Goal: Task Accomplishment & Management: Manage account settings

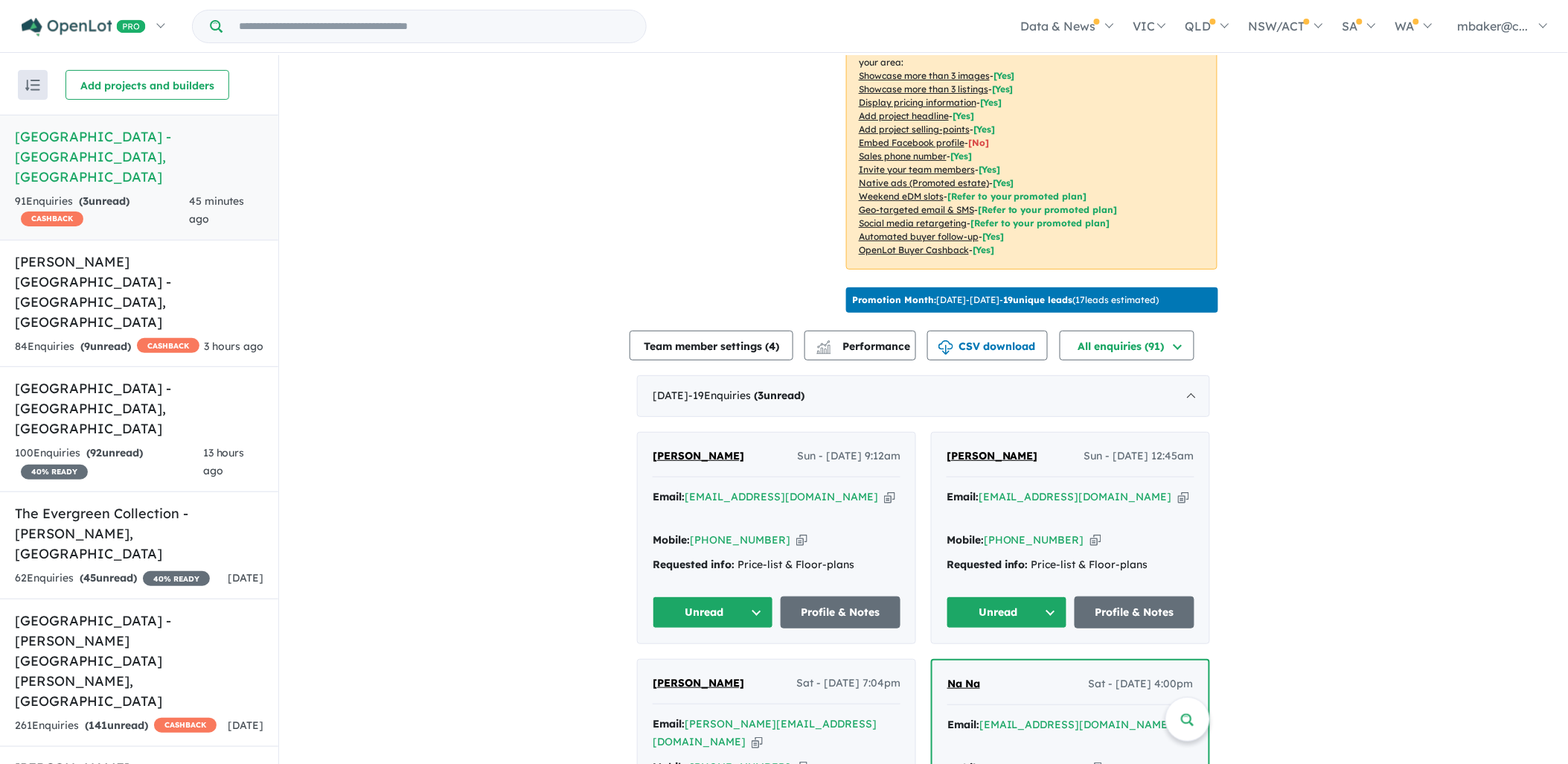
scroll to position [330, 0]
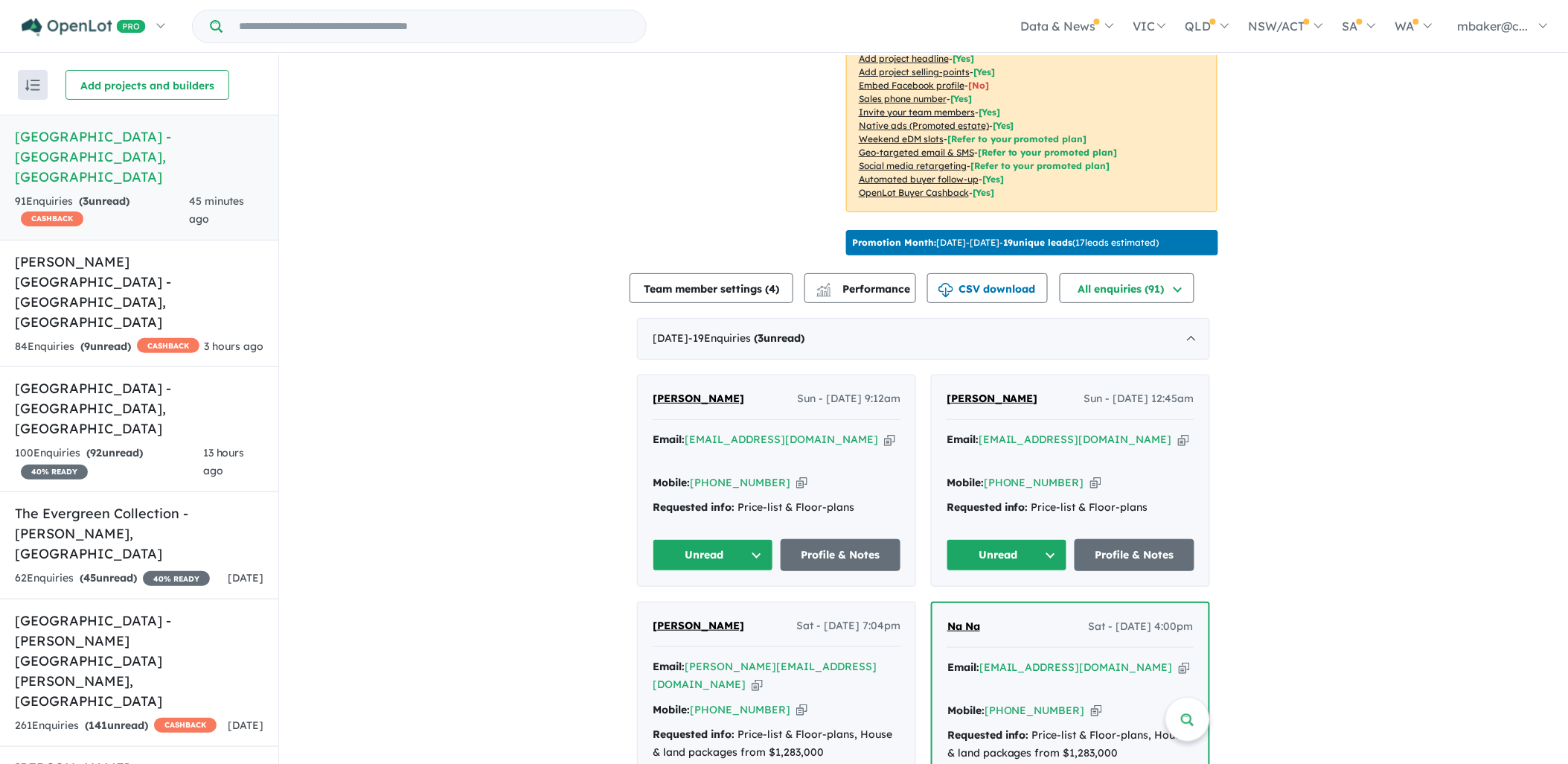
click at [1004, 391] on span "[PERSON_NAME]" at bounding box center [992, 398] width 91 height 13
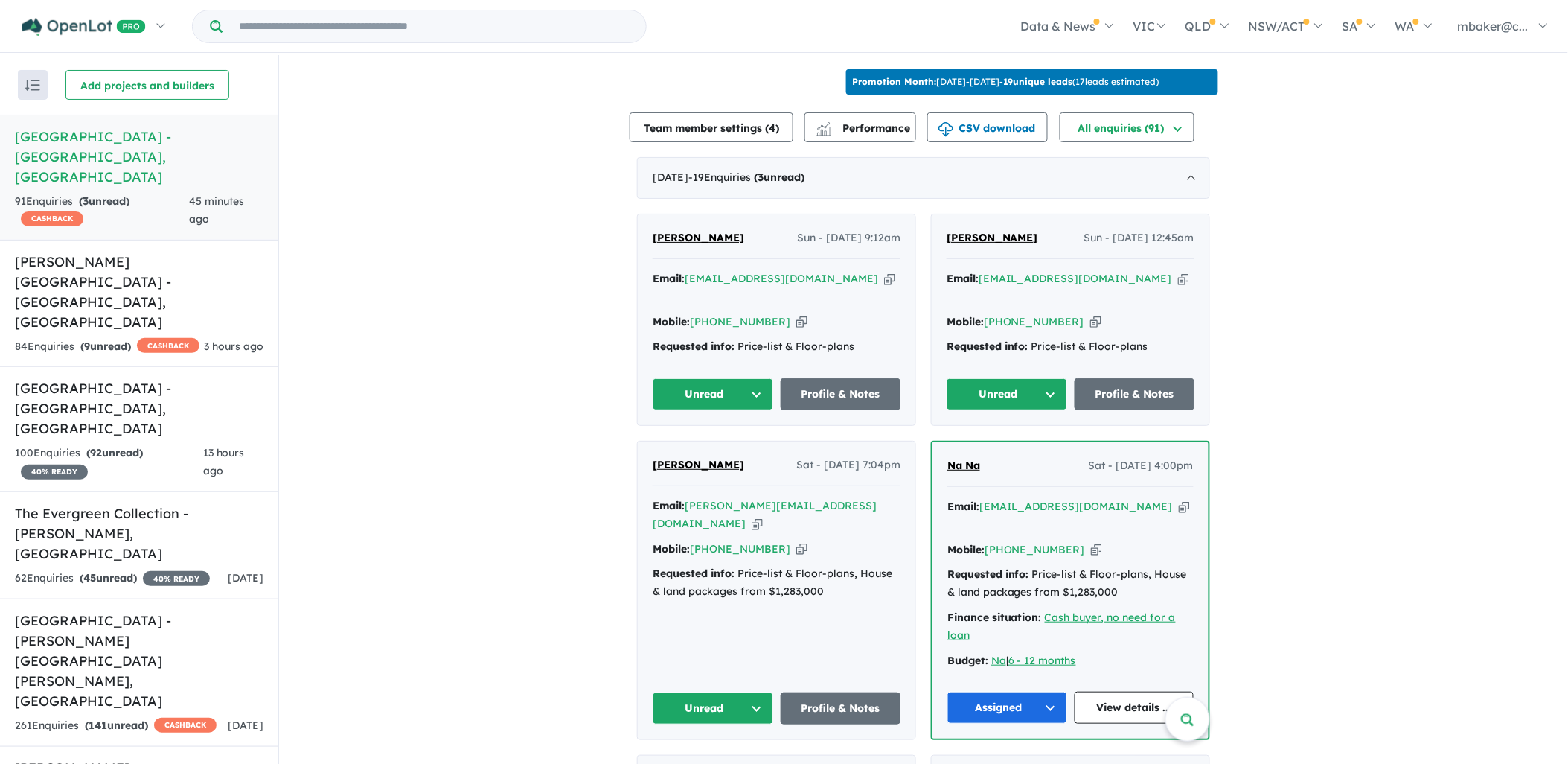
scroll to position [496, 0]
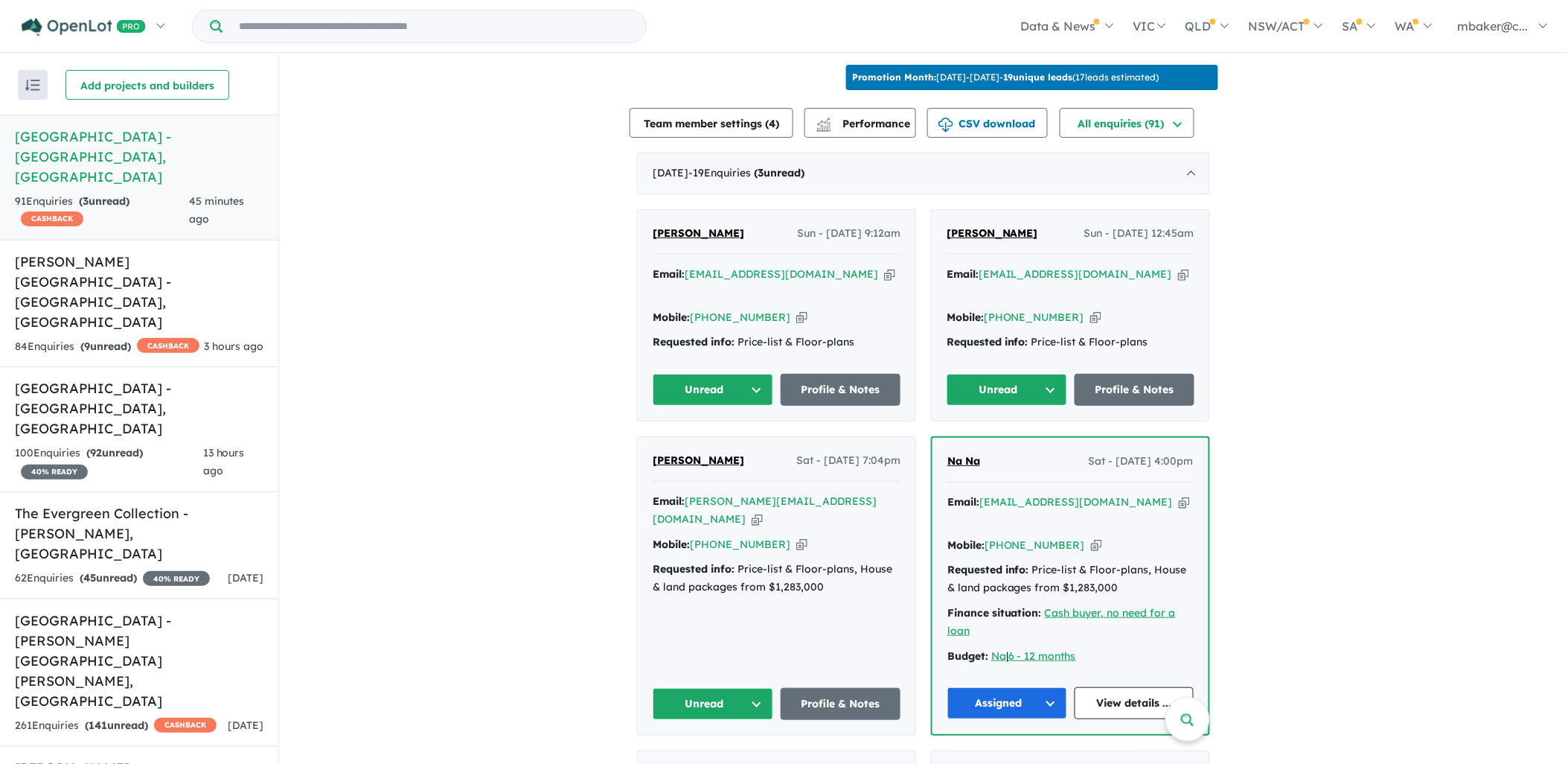
click at [694, 453] on span "[PERSON_NAME]" at bounding box center [698, 460] width 91 height 13
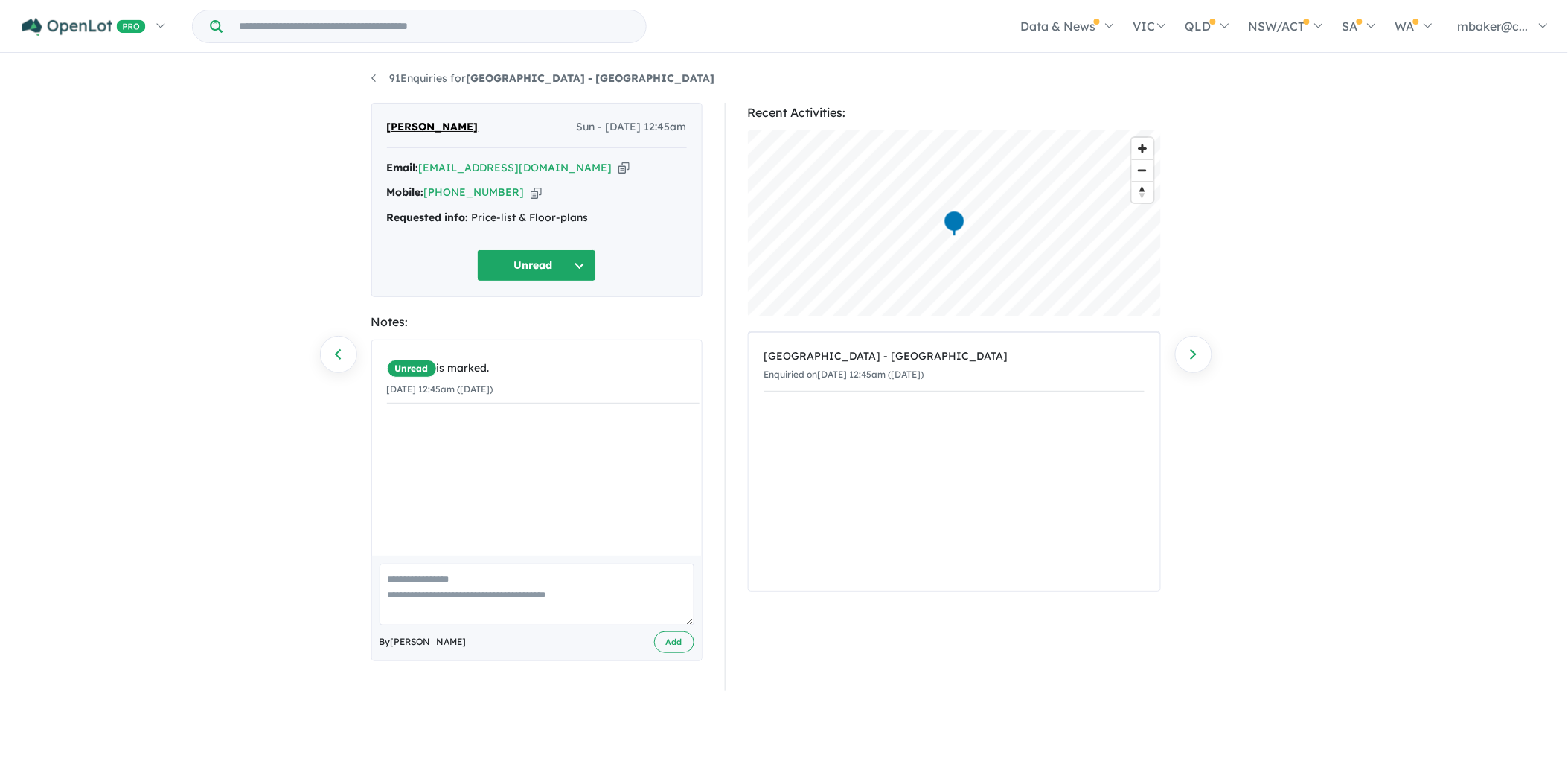
click at [619, 168] on icon "button" at bounding box center [624, 168] width 12 height 16
drag, startPoint x: 588, startPoint y: 212, endPoint x: 388, endPoint y: 218, distance: 200.1
click at [388, 217] on div "Requested info: Price-list & Floor-plans" at bounding box center [537, 218] width 300 height 18
copy div "Requested info: Price-list & Floor-plans"
click at [534, 257] on button "Unread" at bounding box center [537, 265] width 119 height 32
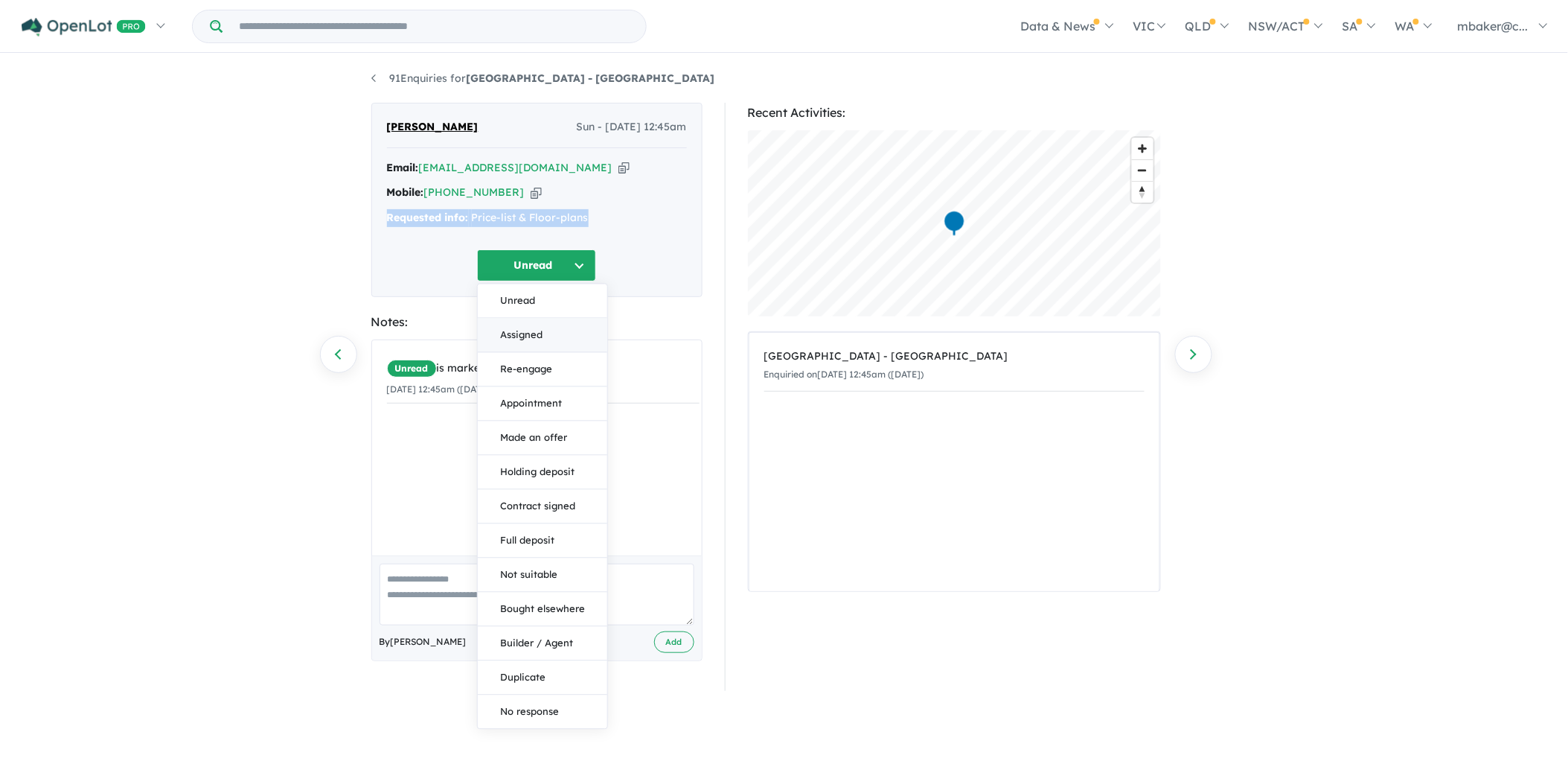
click at [515, 343] on button "Assigned" at bounding box center [543, 335] width 130 height 35
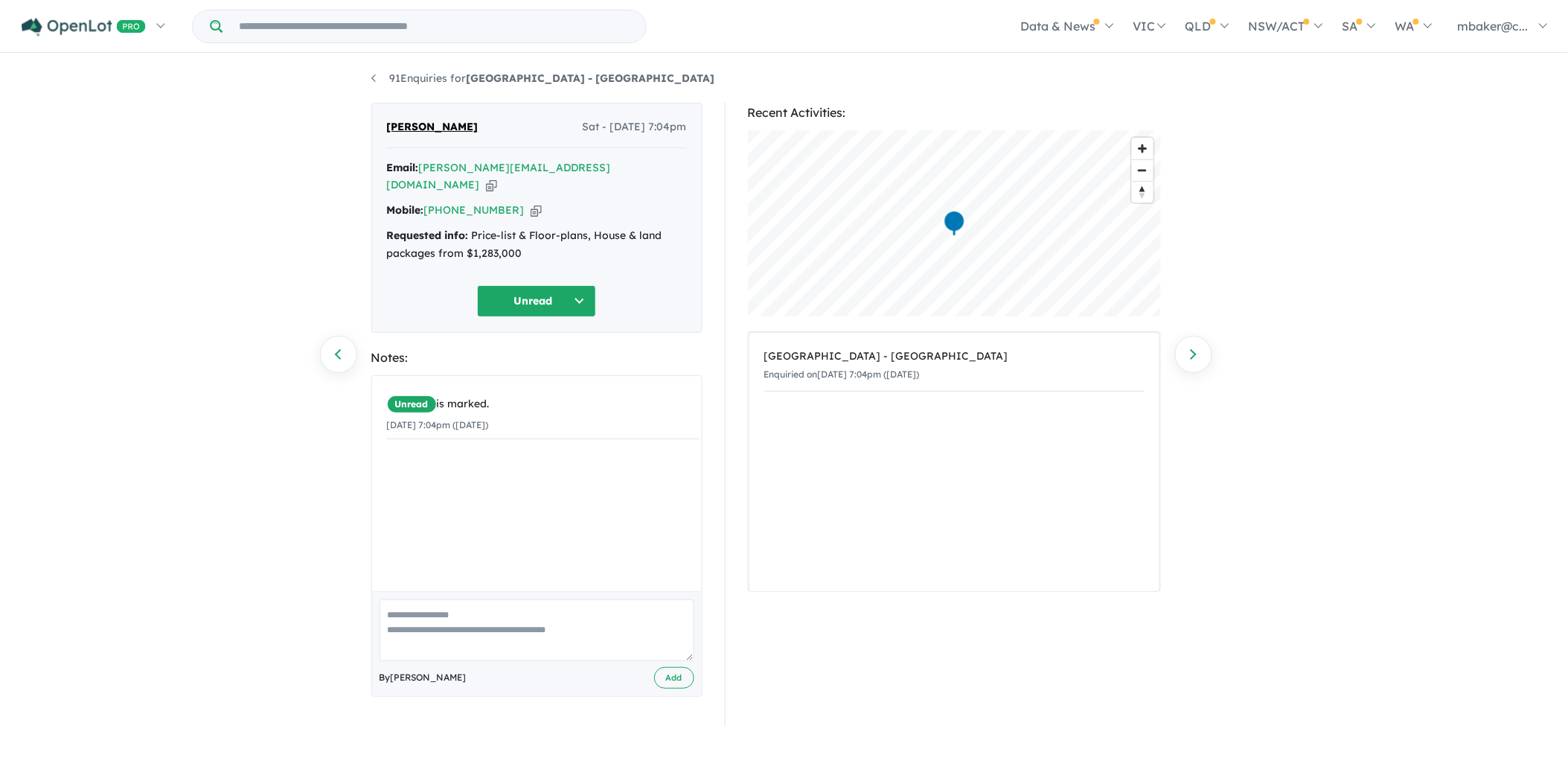
click at [497, 177] on icon "button" at bounding box center [492, 185] width 12 height 16
drag, startPoint x: 538, startPoint y: 239, endPoint x: 389, endPoint y: 224, distance: 149.8
click at [389, 227] on div "Requested info: Price-list & Floor-plans, House & land packages from $1,283,000" at bounding box center [537, 245] width 300 height 35
copy div "Requested info: Price-list & Floor-plans, House & land packages from $1,283,000"
click at [531, 202] on icon "button" at bounding box center [536, 210] width 12 height 16
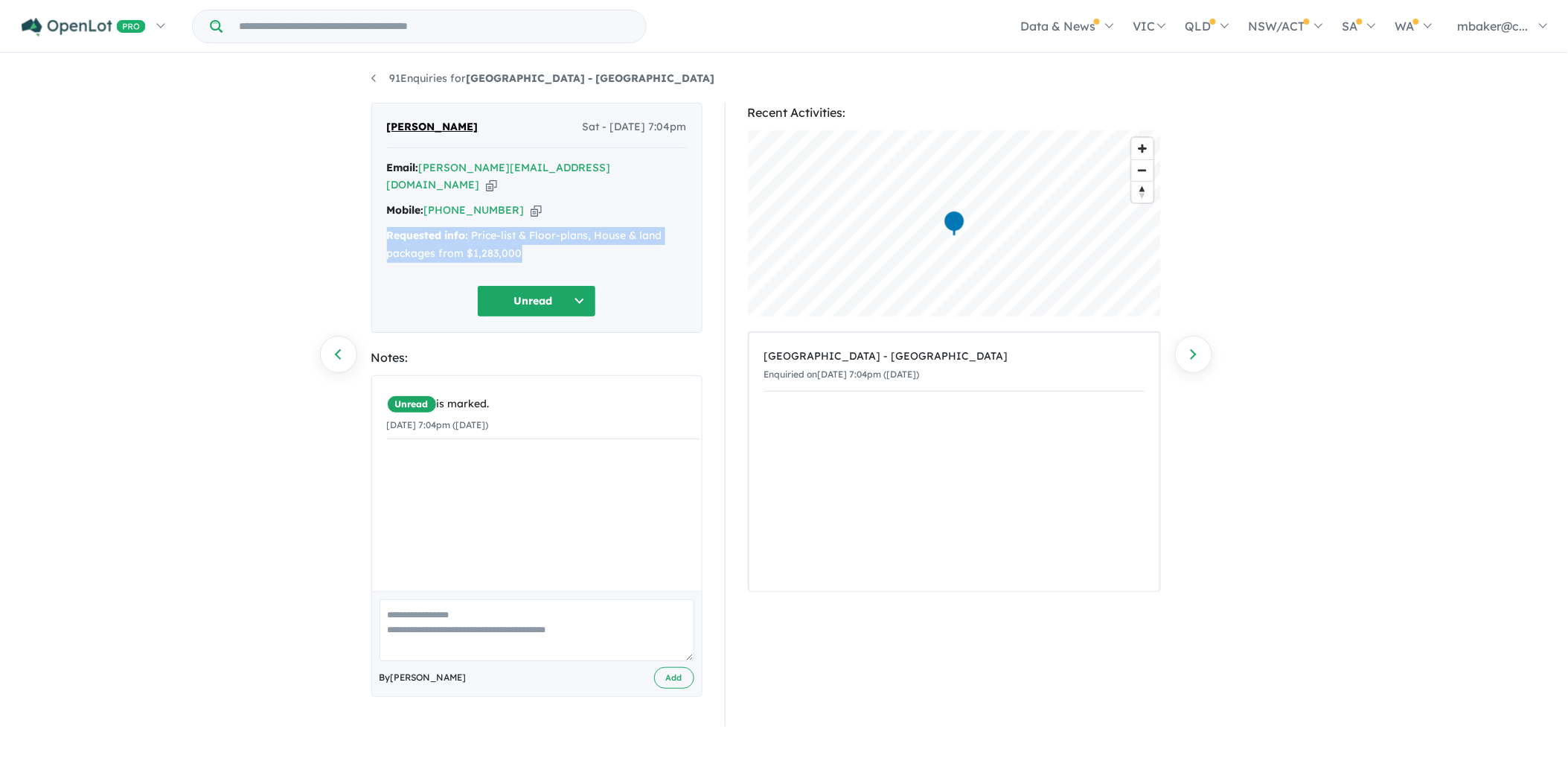
copy div "Requested info: Price-list & Floor-plans, House & land packages from $1,283,000"
click at [532, 285] on button "Unread" at bounding box center [537, 301] width 119 height 32
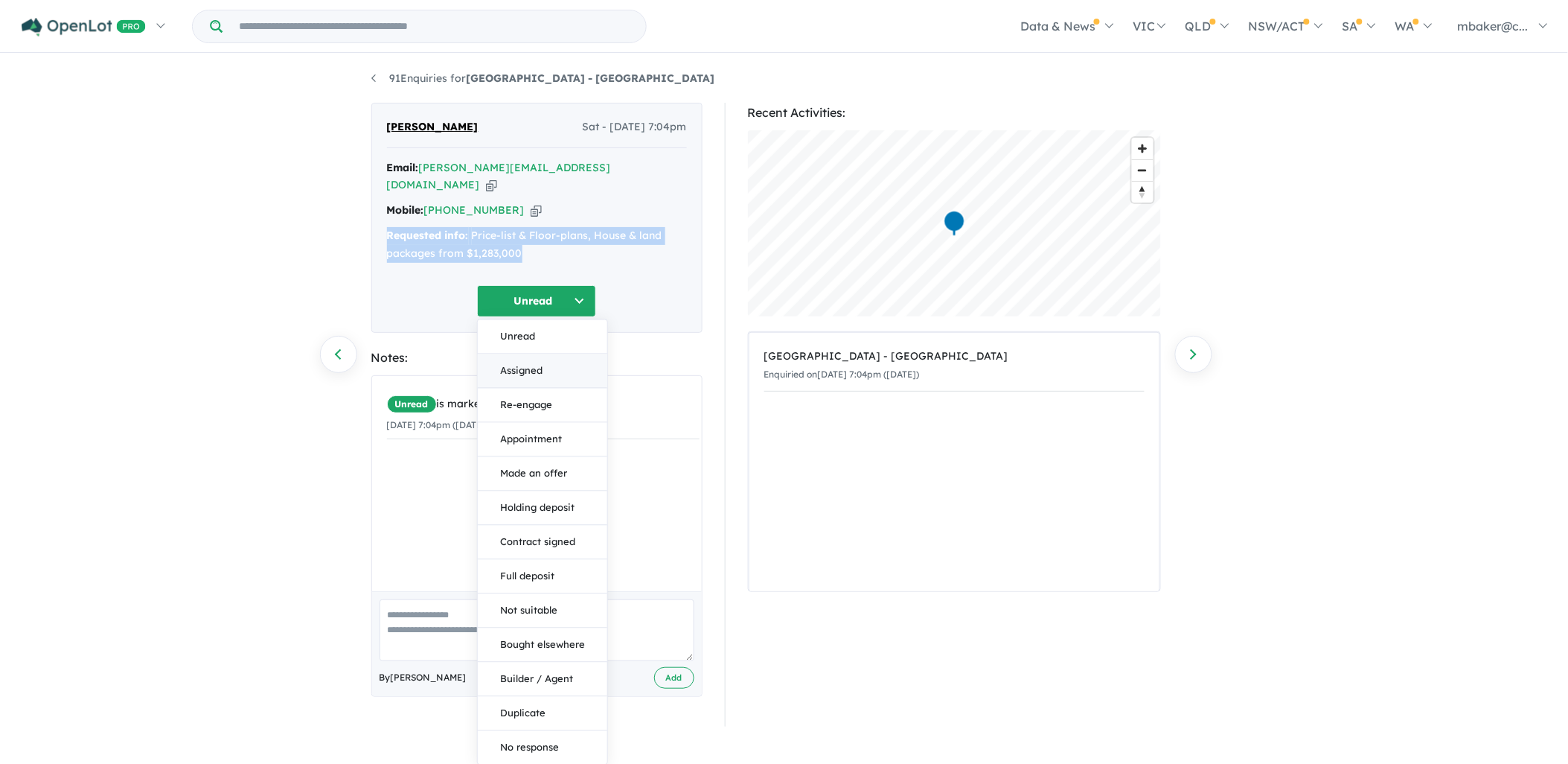
click at [530, 353] on button "Assigned" at bounding box center [543, 370] width 130 height 35
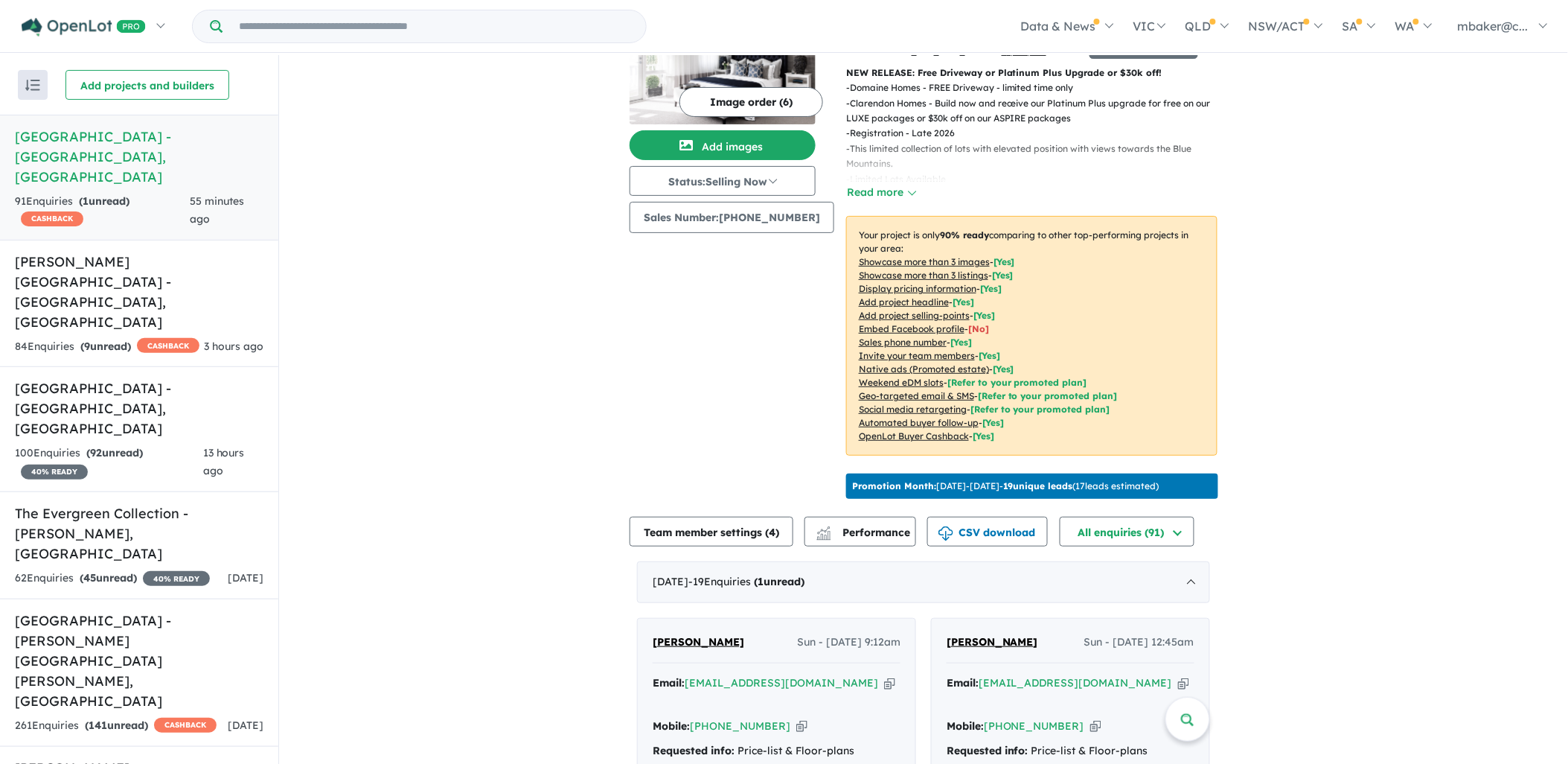
scroll to position [330, 0]
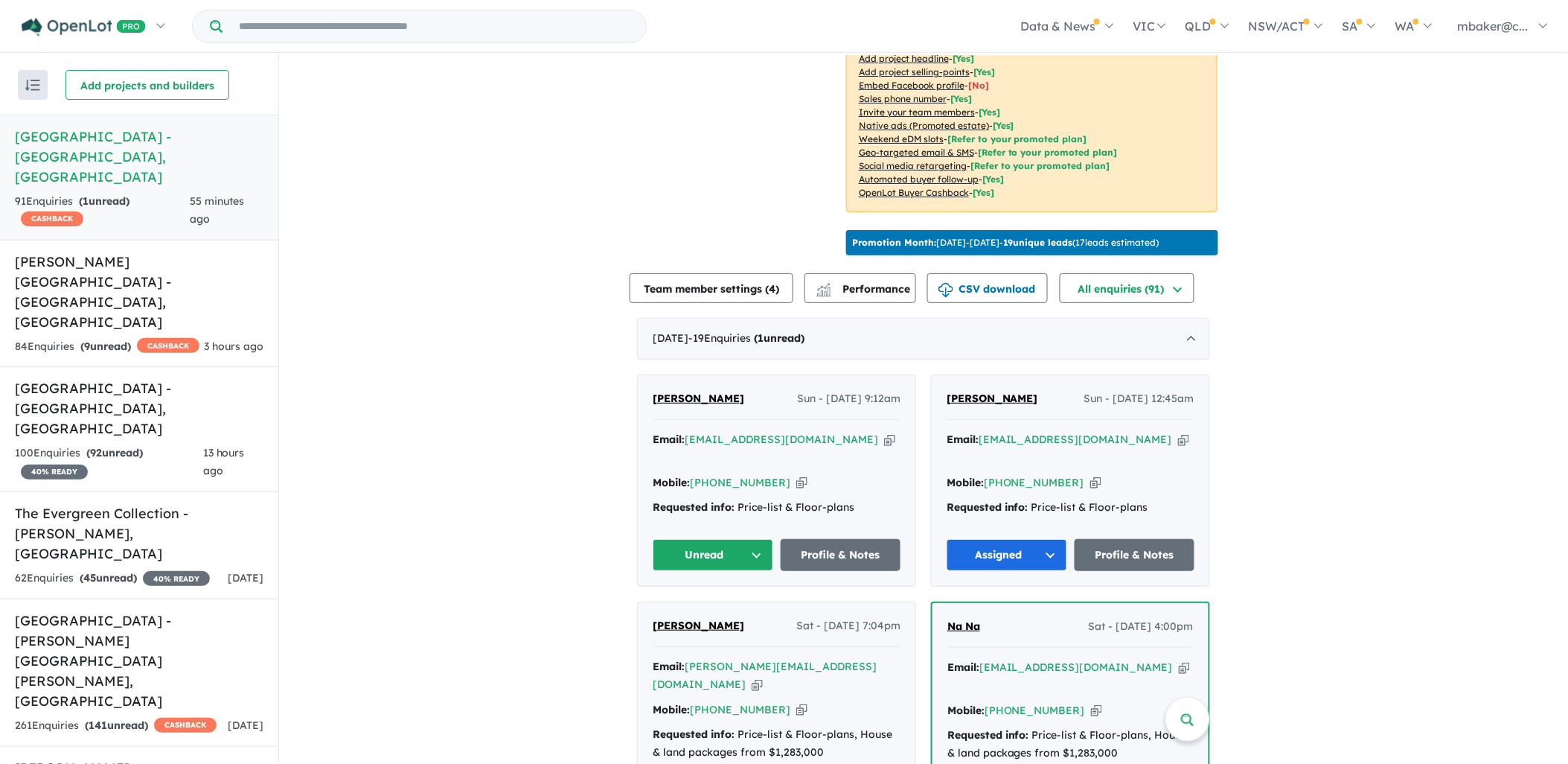
click at [704, 391] on span "[PERSON_NAME]" at bounding box center [698, 398] width 91 height 13
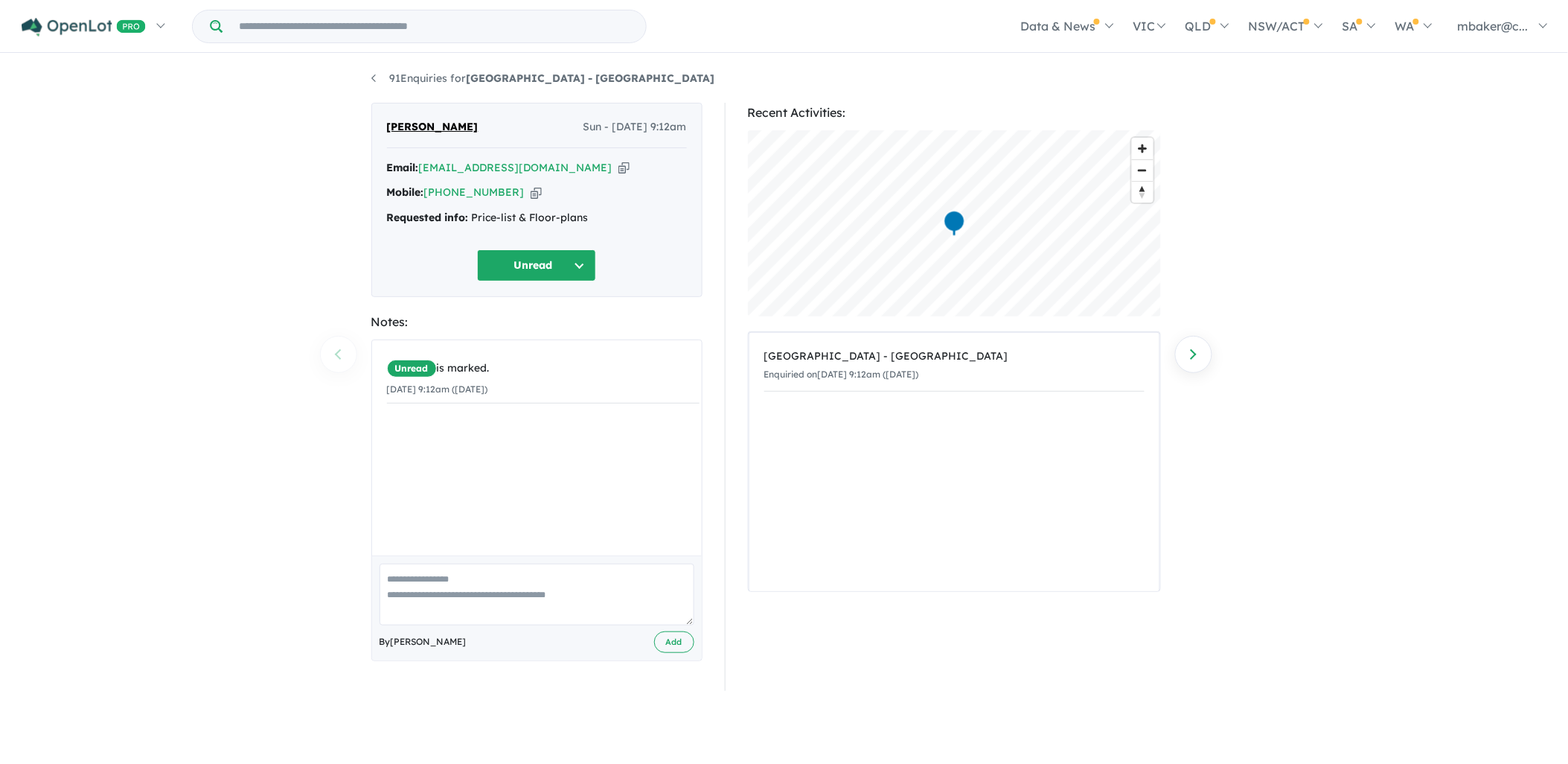
click at [619, 169] on icon "button" at bounding box center [624, 168] width 12 height 16
click at [531, 197] on icon "button" at bounding box center [536, 193] width 12 height 16
drag, startPoint x: 588, startPoint y: 219, endPoint x: 385, endPoint y: 217, distance: 203.0
click at [385, 217] on div "Megan Dowds Sun - 28/09/2025, 9:12am Email: megan2760@hotmail.com Copied! Mobil…" at bounding box center [537, 200] width 331 height 194
copy div "Requested info: Price-list & Floor-plans"
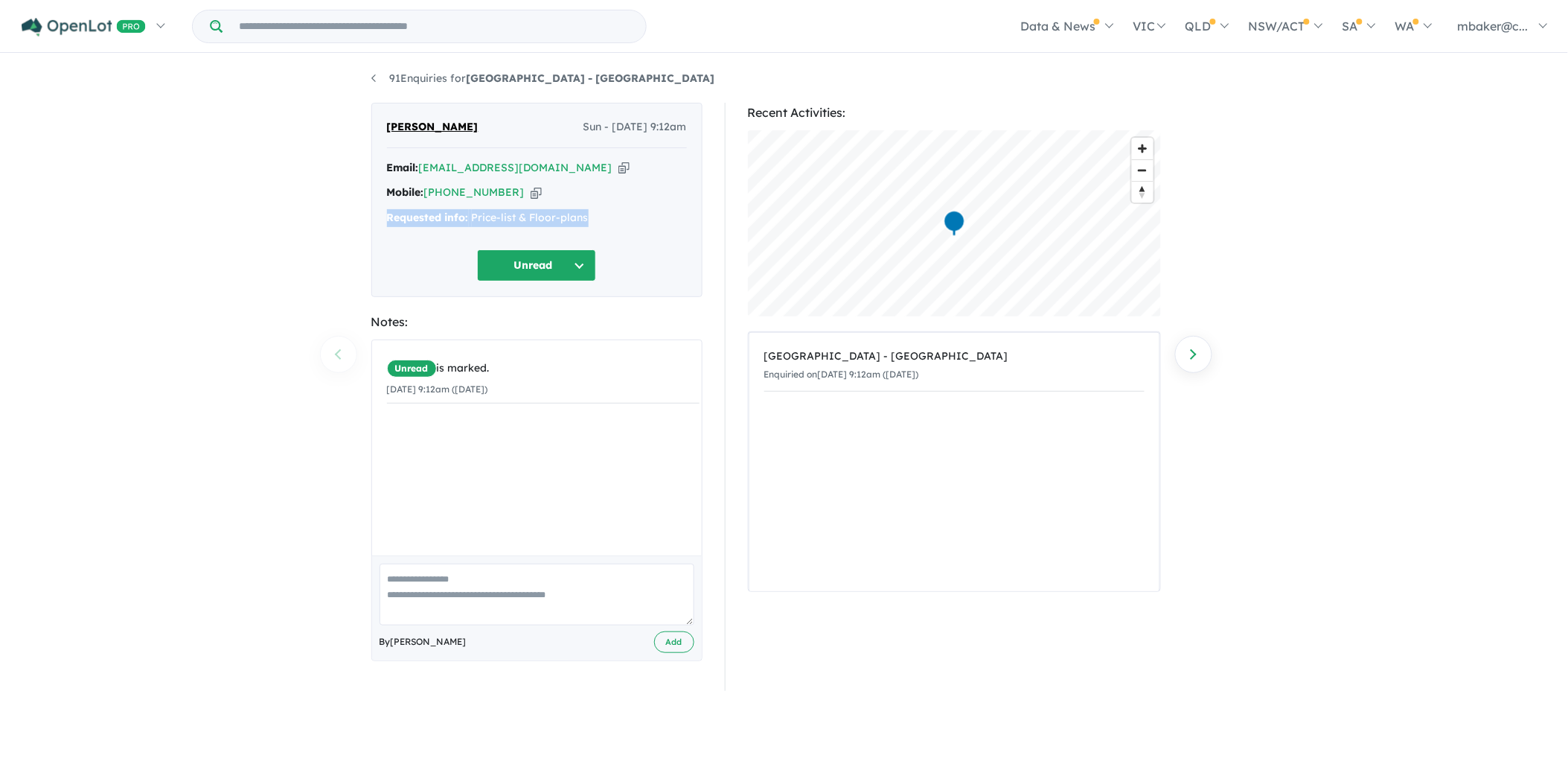
click at [540, 269] on button "Unread" at bounding box center [537, 265] width 119 height 32
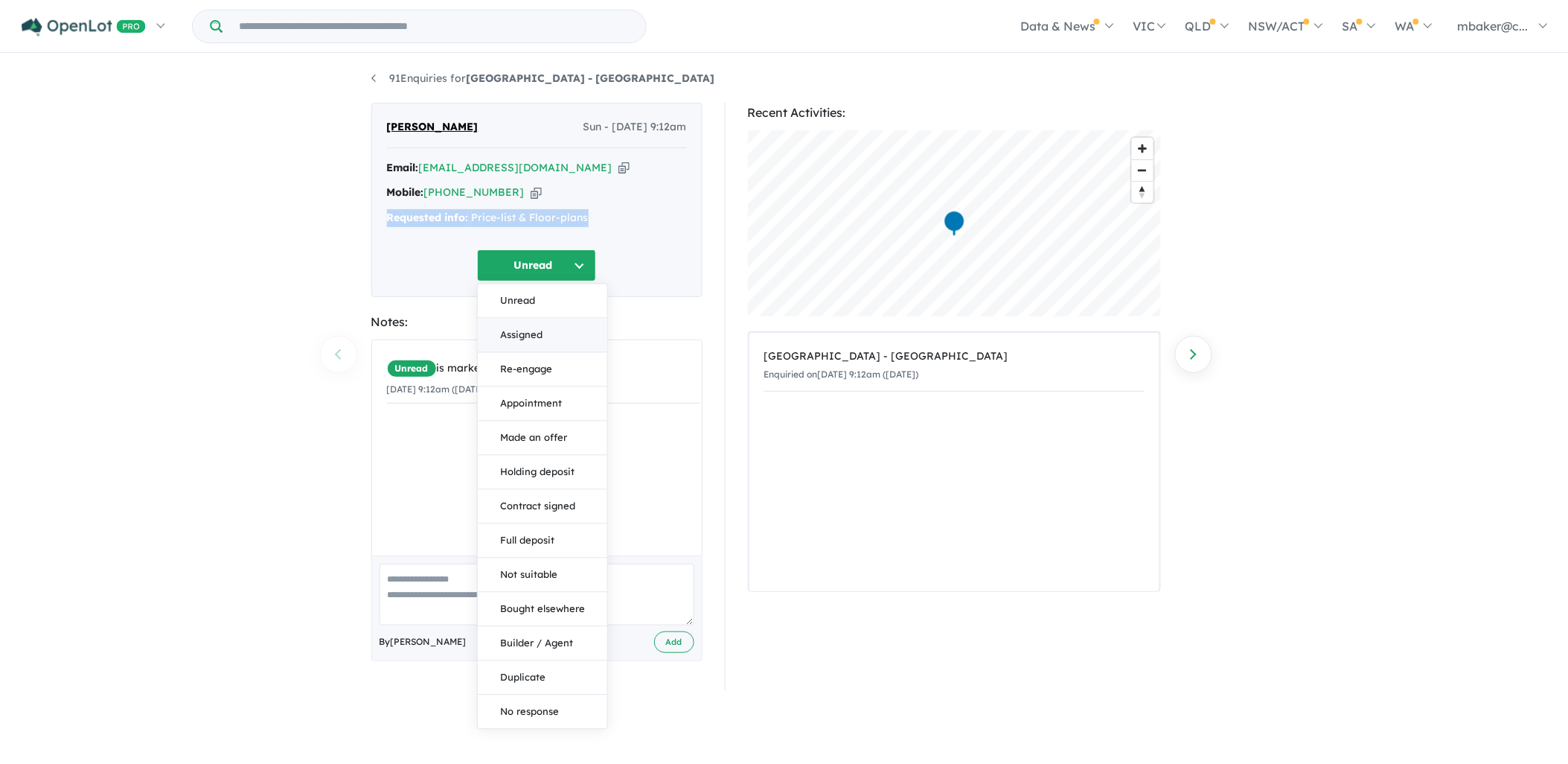
click at [554, 325] on button "Assigned" at bounding box center [543, 335] width 130 height 35
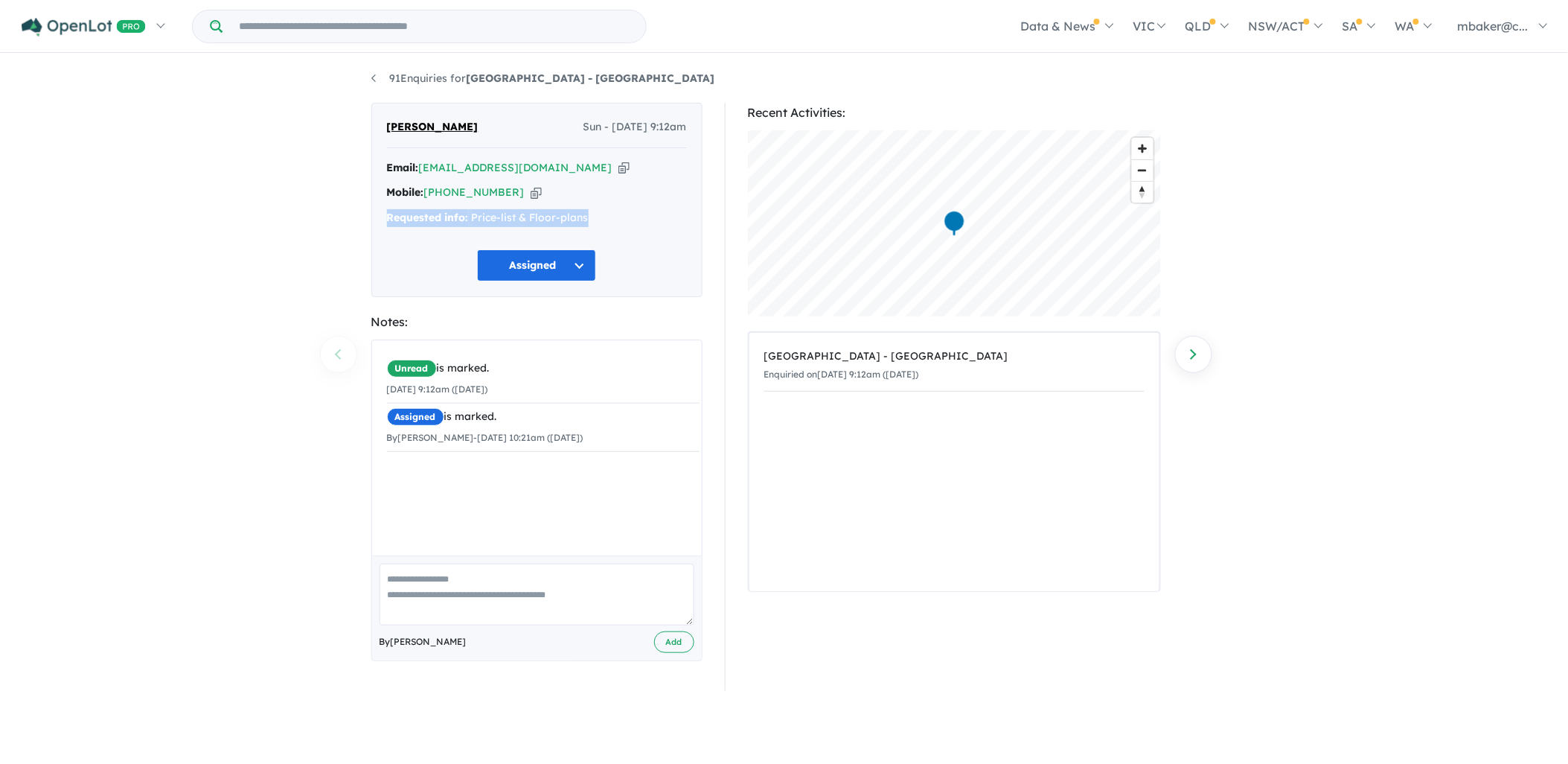
click at [631, 235] on div "Megan Dowds Sun - 28/09/2025, 9:12am Email: megan2760@hotmail.com Copied! Mobil…" at bounding box center [537, 200] width 331 height 194
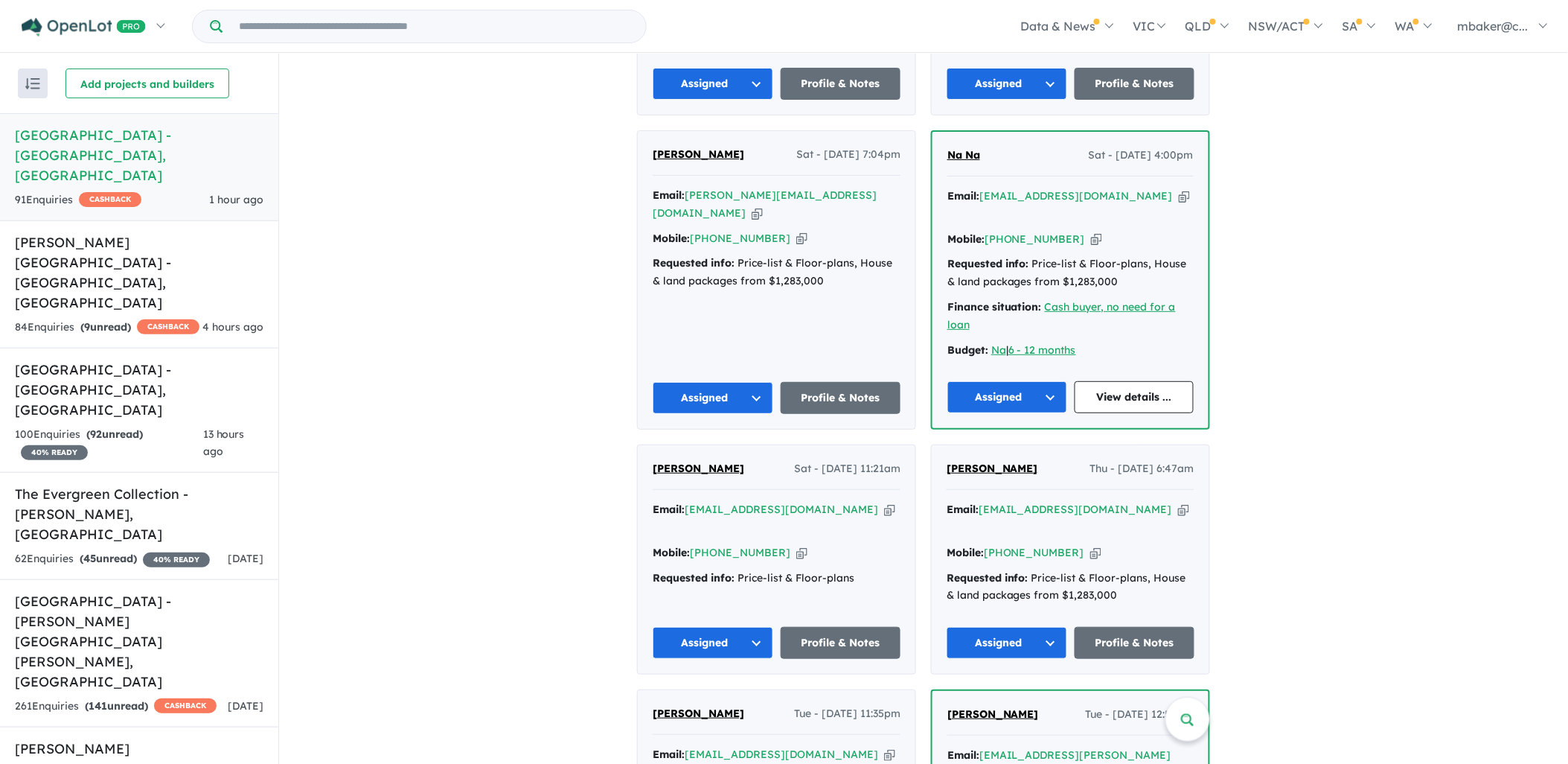
scroll to position [387, 0]
